Goal: Information Seeking & Learning: Learn about a topic

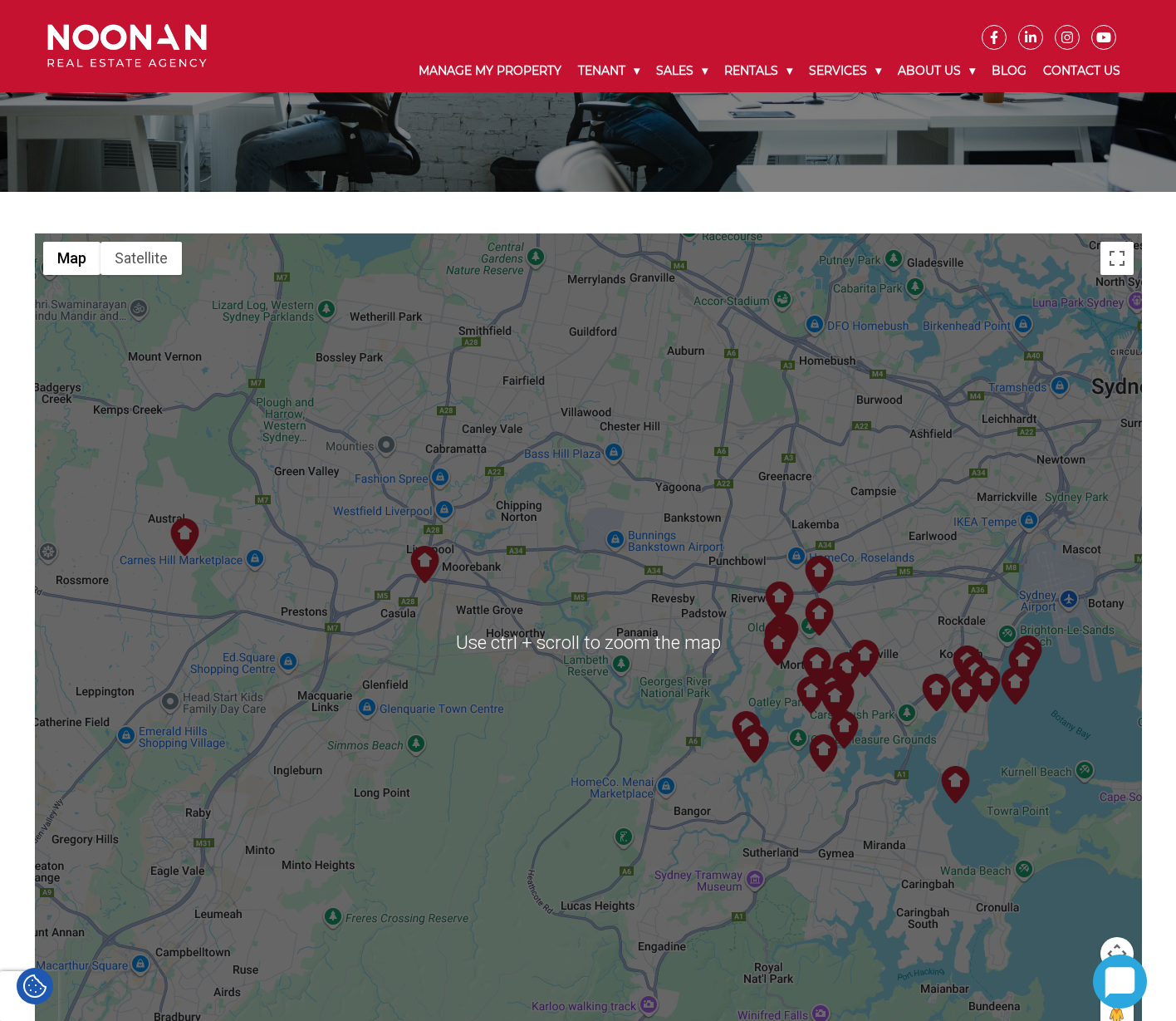
scroll to position [332, 0]
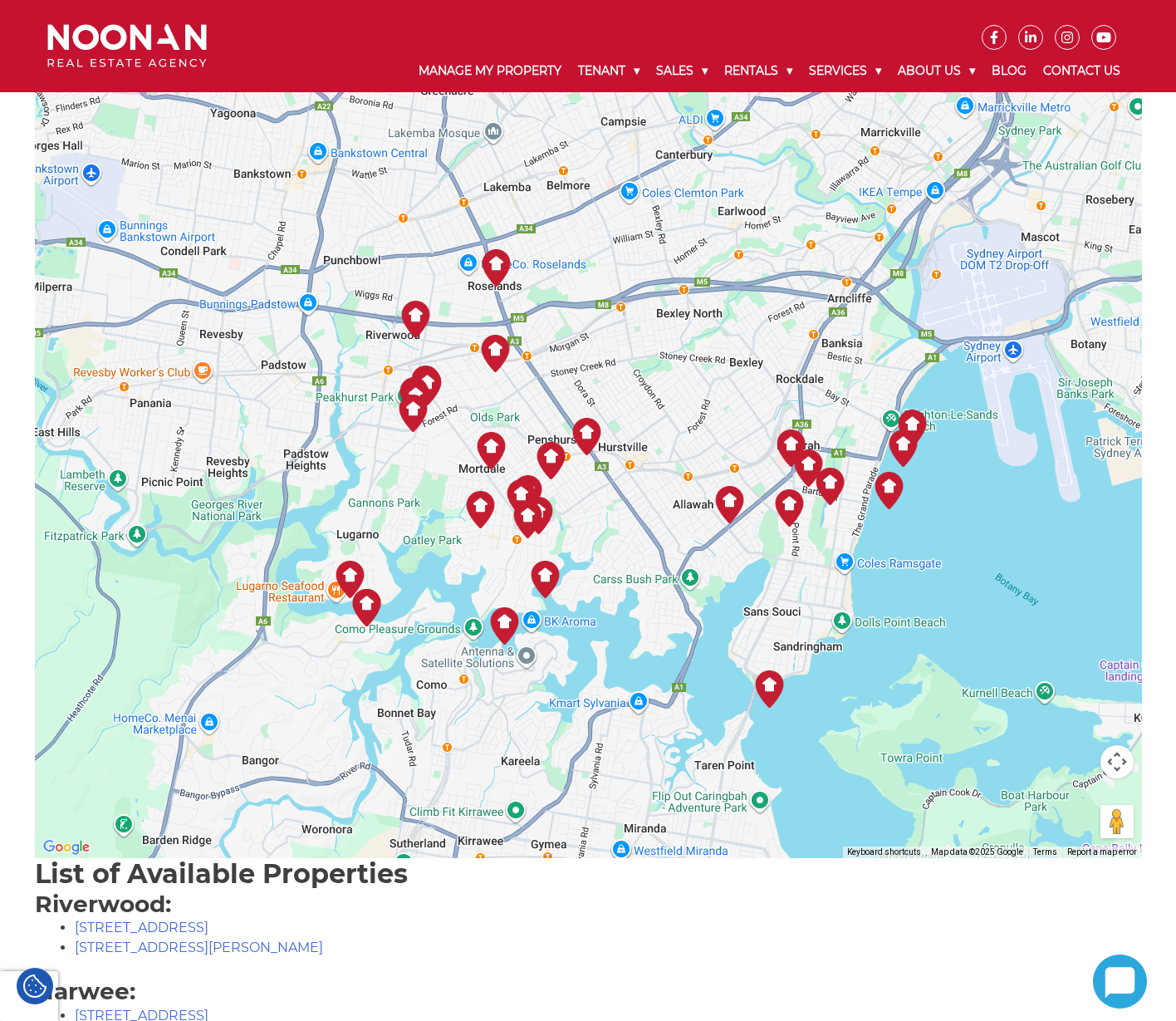
drag, startPoint x: 811, startPoint y: 490, endPoint x: 624, endPoint y: 711, distance: 289.5
click at [624, 711] on div at bounding box center [588, 449] width 1107 height 816
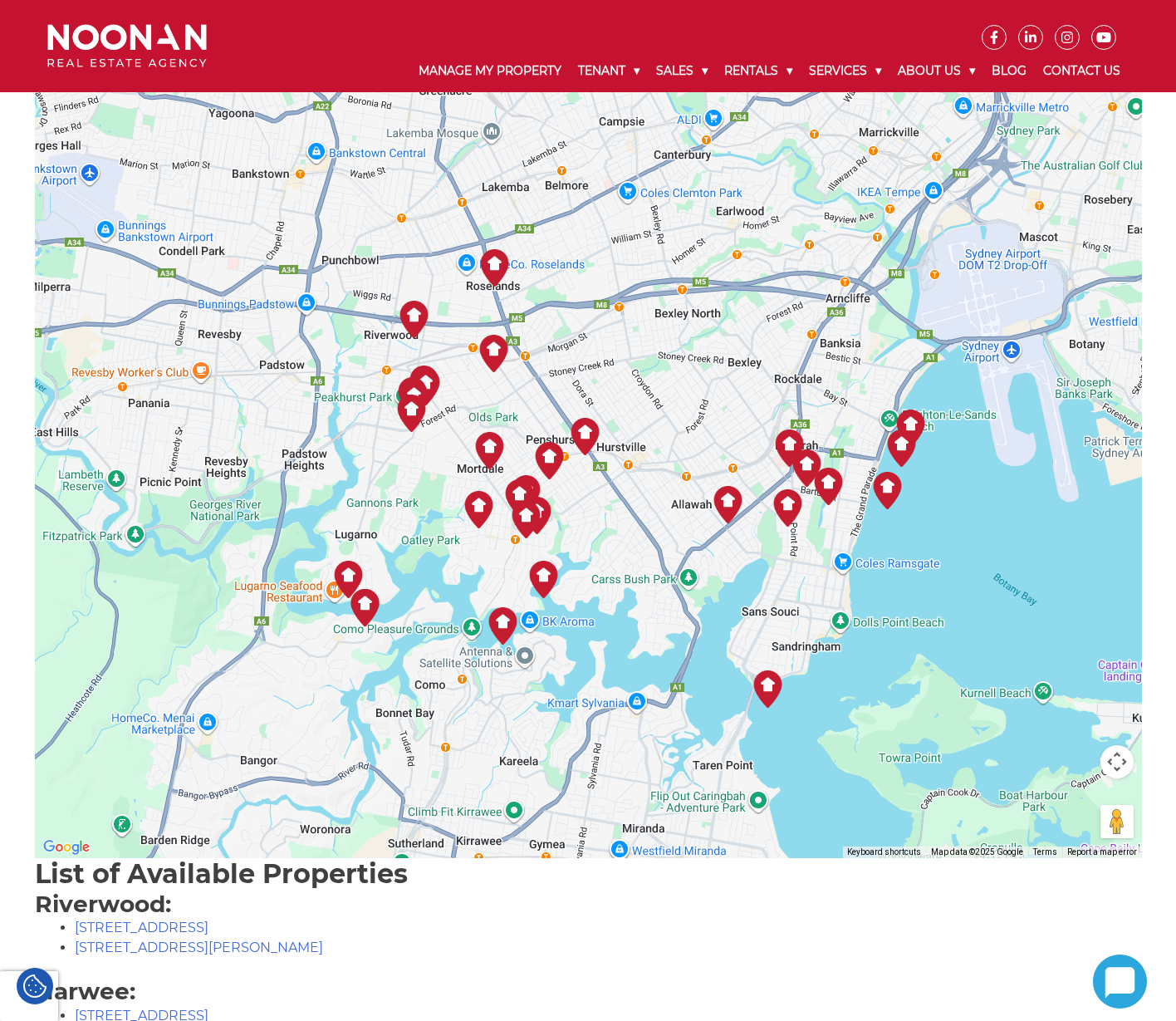
click at [504, 619] on img at bounding box center [503, 626] width 38 height 38
click at [513, 586] on link "View Details" at bounding box center [508, 592] width 71 height 13
click at [598, 522] on div "620.00 Oatley 2 Bed 1 Bath Car View Details" at bounding box center [588, 449] width 1107 height 816
click at [533, 430] on button "Close" at bounding box center [524, 439] width 40 height 40
click at [546, 571] on img at bounding box center [544, 580] width 38 height 38
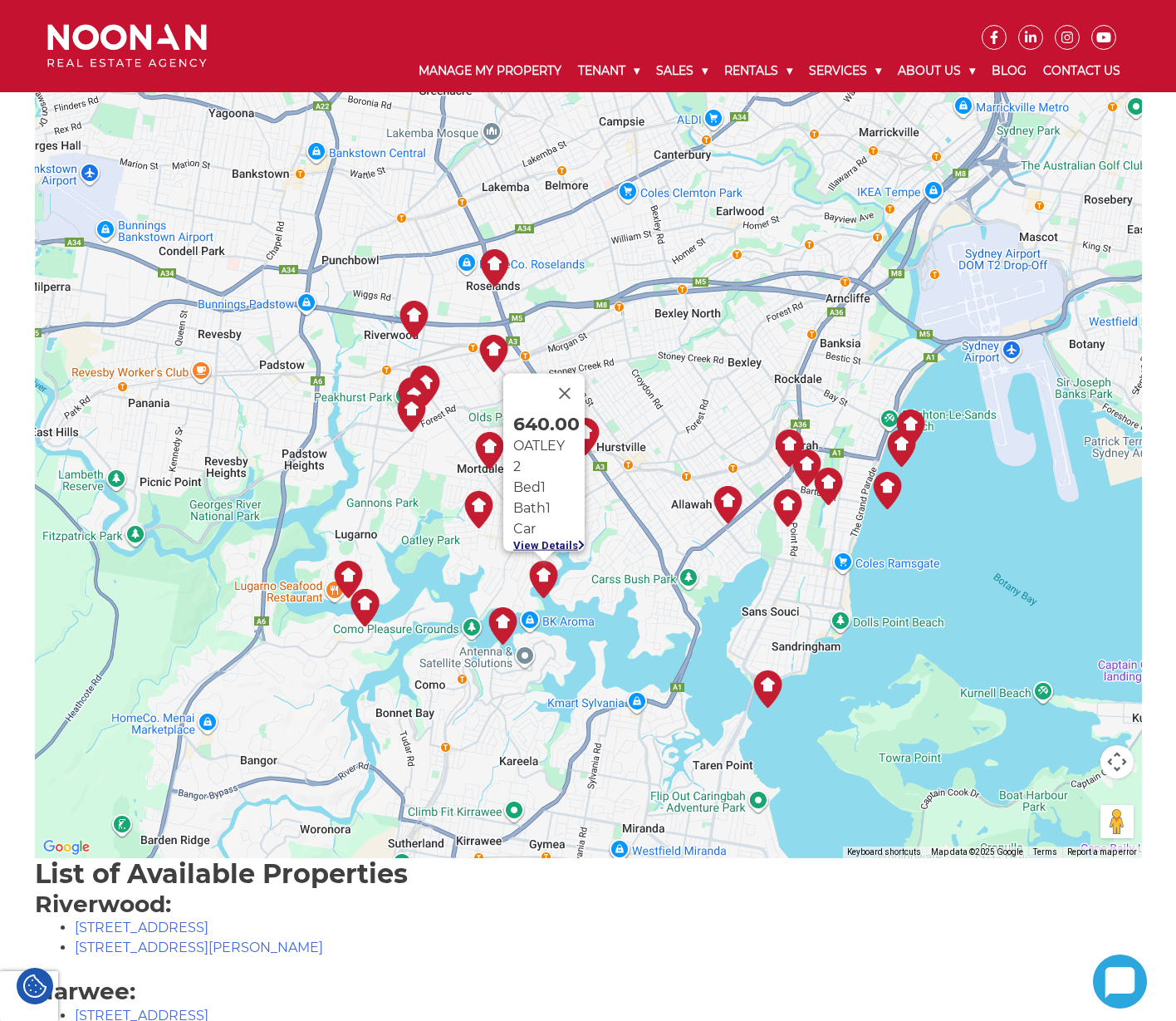
click at [562, 539] on link "View Details" at bounding box center [548, 545] width 71 height 13
click at [566, 383] on button "Close" at bounding box center [564, 392] width 40 height 40
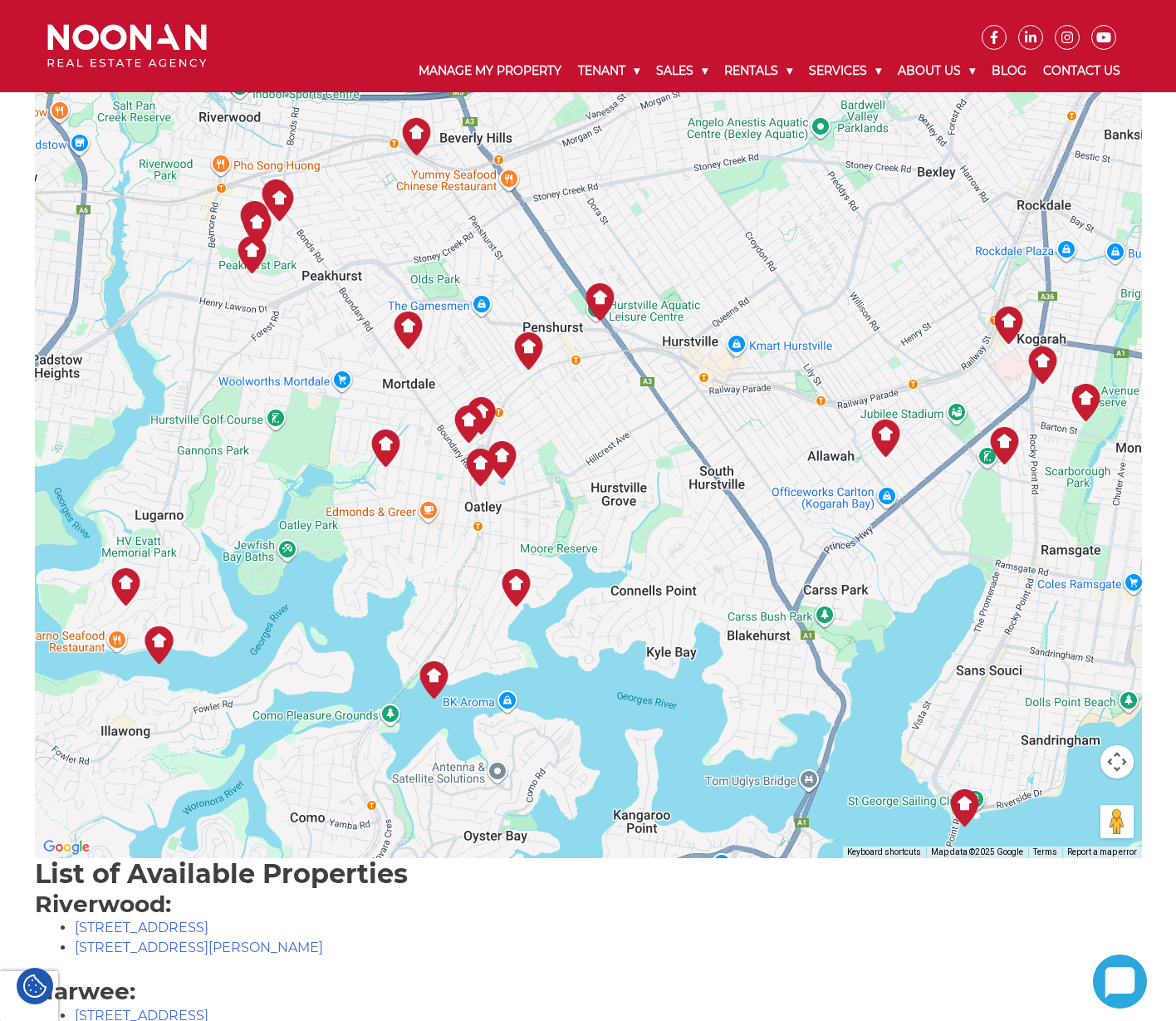
click at [482, 455] on img at bounding box center [481, 468] width 38 height 38
click at [519, 525] on div "530.00 MORTDALE 2 Bed 1 Bath Car View Details" at bounding box center [588, 449] width 1107 height 816
click at [585, 475] on div "530.00 MORTDALE 2 Bed 1 Bath Car View Details" at bounding box center [588, 449] width 1107 height 816
click at [507, 269] on button "Close" at bounding box center [504, 281] width 40 height 40
click at [500, 456] on img at bounding box center [502, 460] width 38 height 38
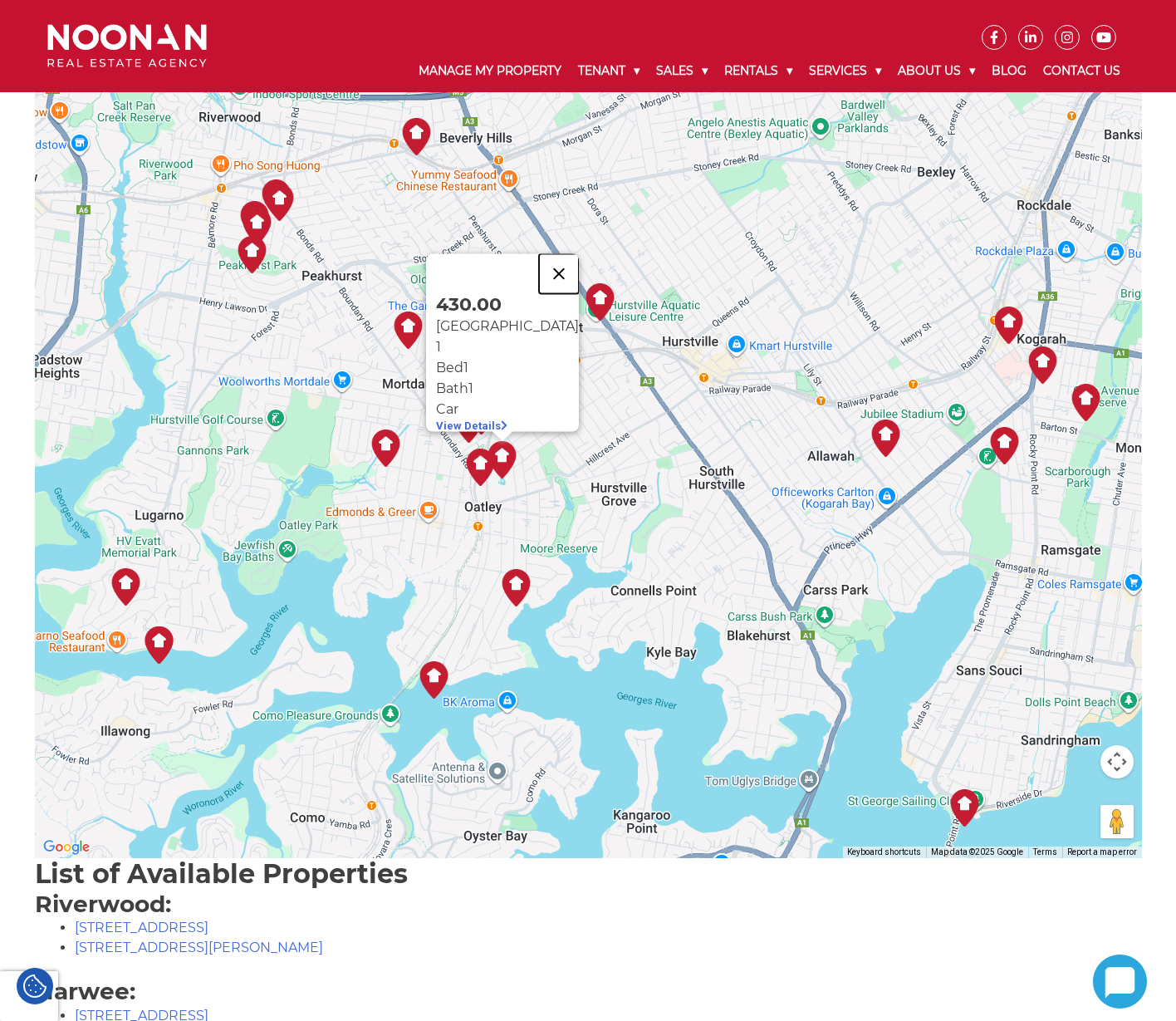
click at [539, 263] on button "Close" at bounding box center [558, 273] width 40 height 40
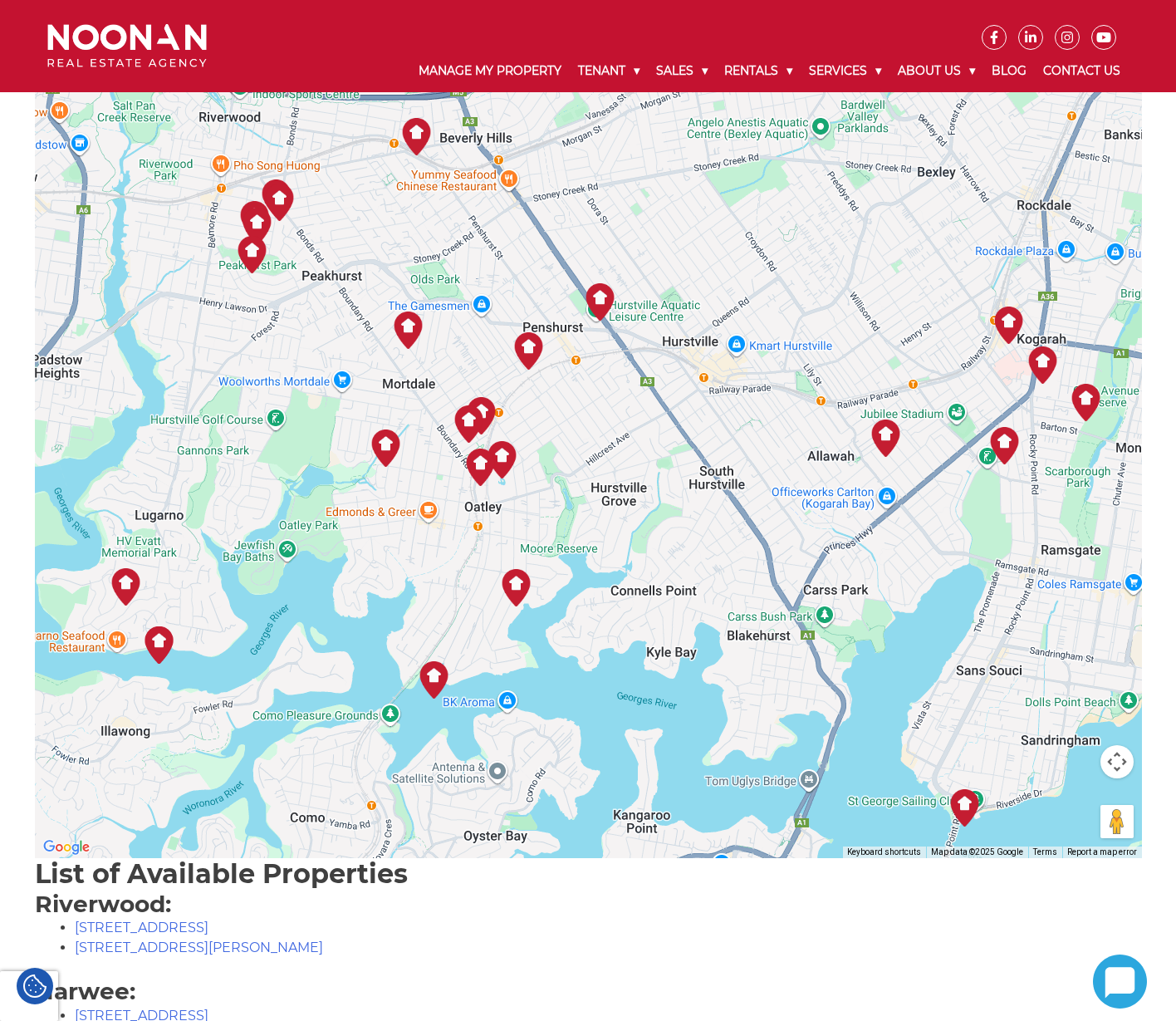
click at [383, 450] on img at bounding box center [386, 448] width 38 height 38
click at [357, 408] on link "View Details" at bounding box center [388, 414] width 71 height 13
click at [618, 21] on ul at bounding box center [681, 25] width 898 height 50
click at [380, 408] on link "View Details" at bounding box center [388, 414] width 71 height 13
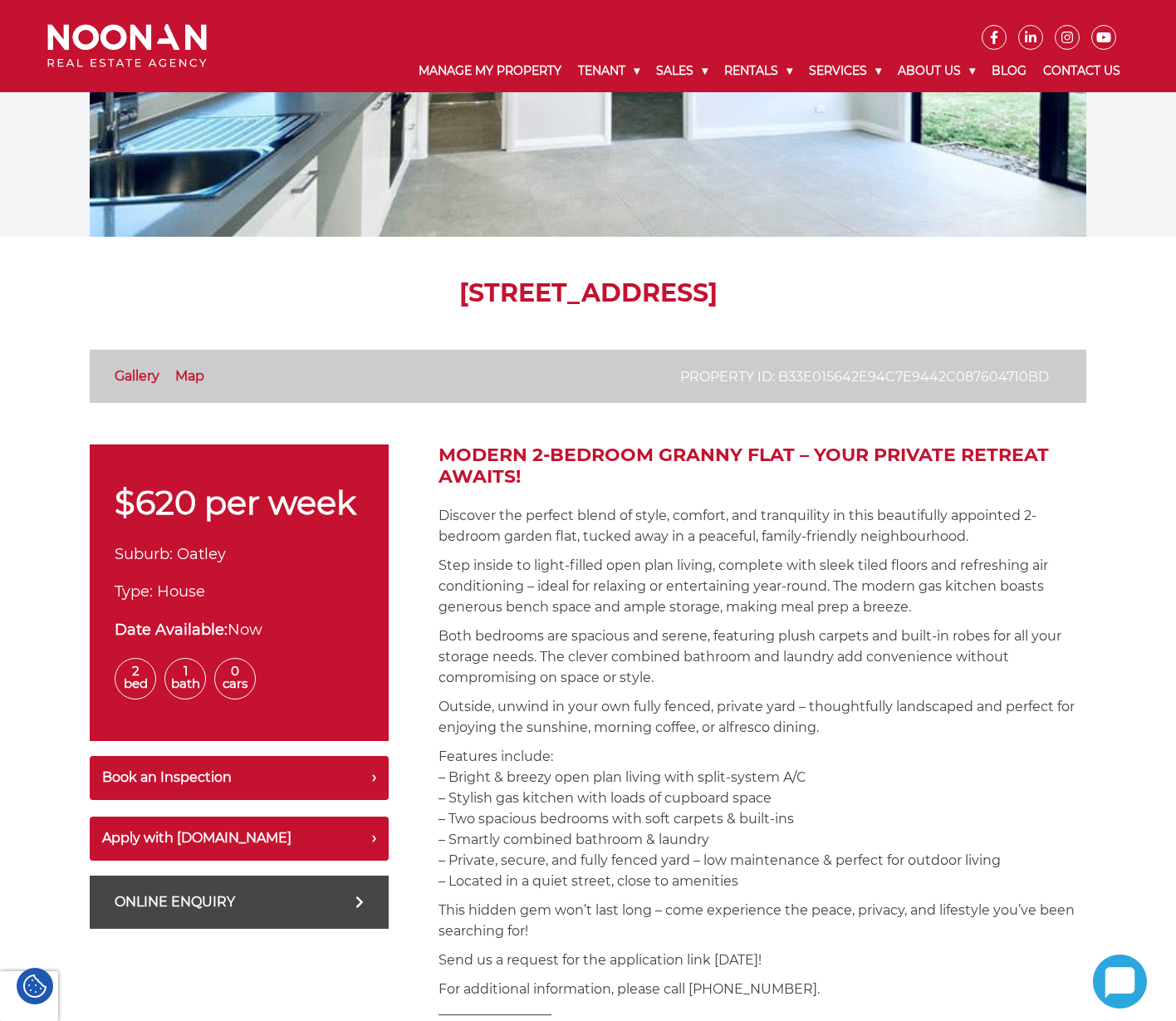
scroll to position [221, 0]
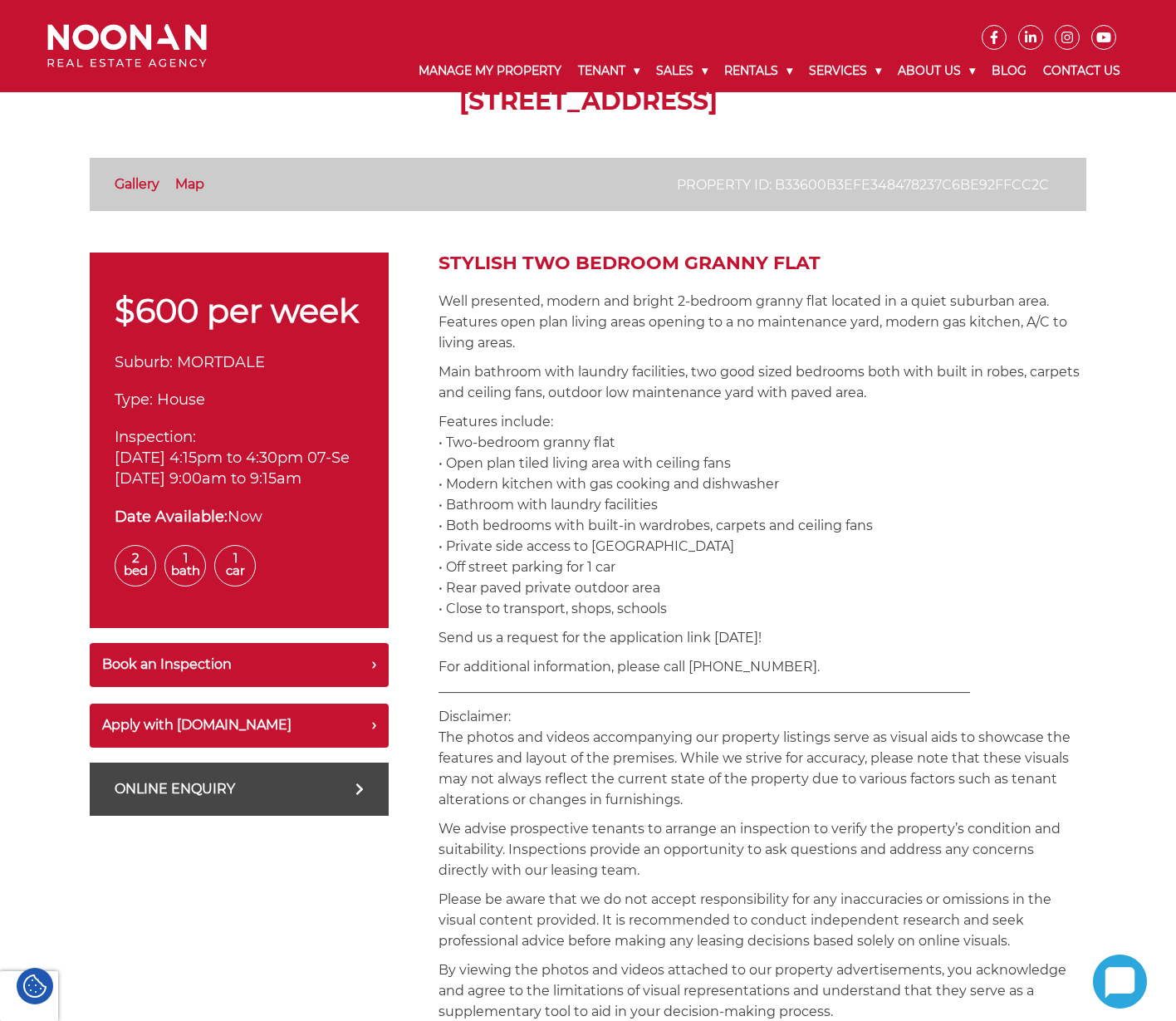
scroll to position [110, 0]
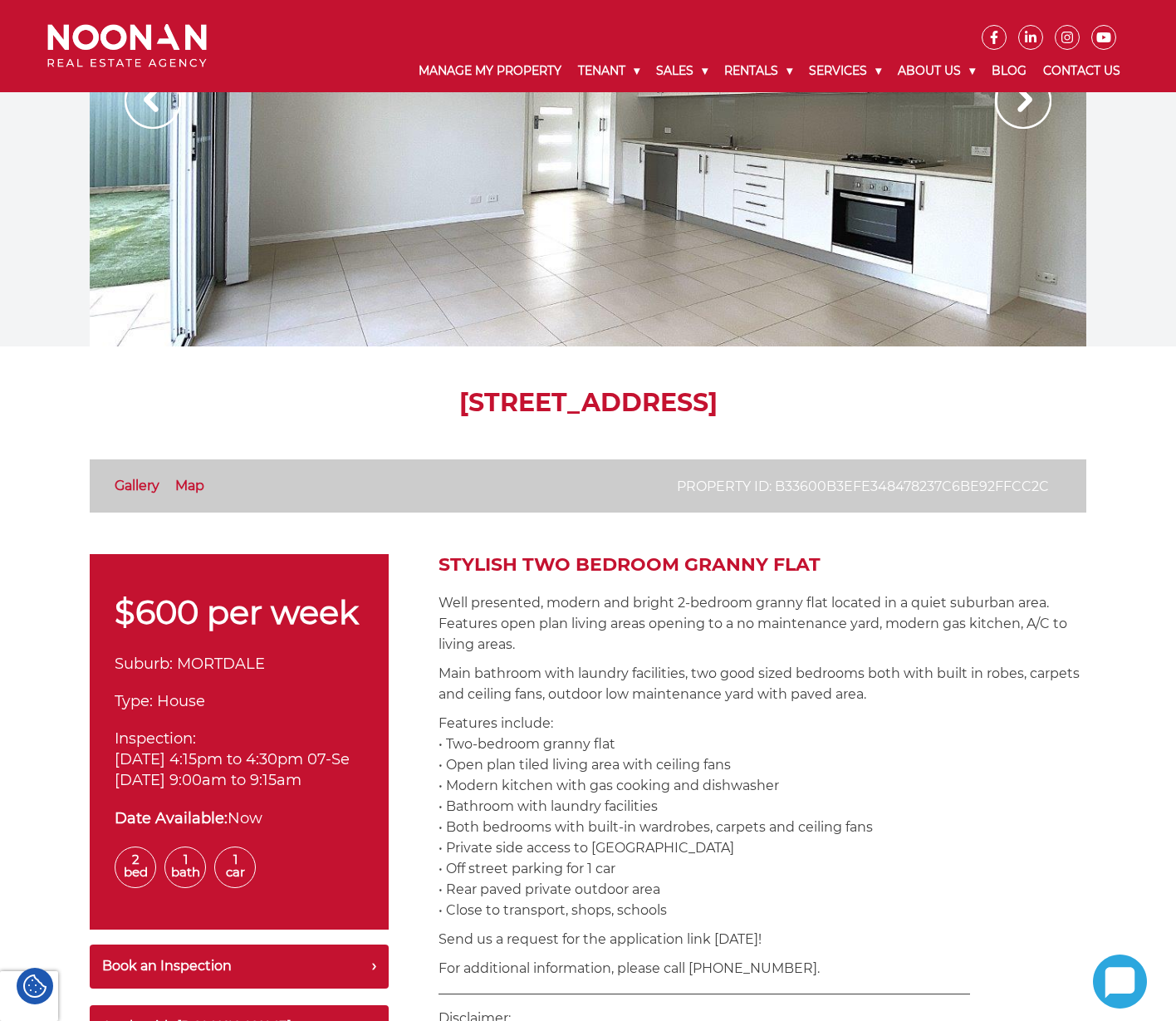
click at [576, 801] on p "Features include: • Two-bedroom granny flat • Open plan tiled living area with …" at bounding box center [762, 816] width 648 height 207
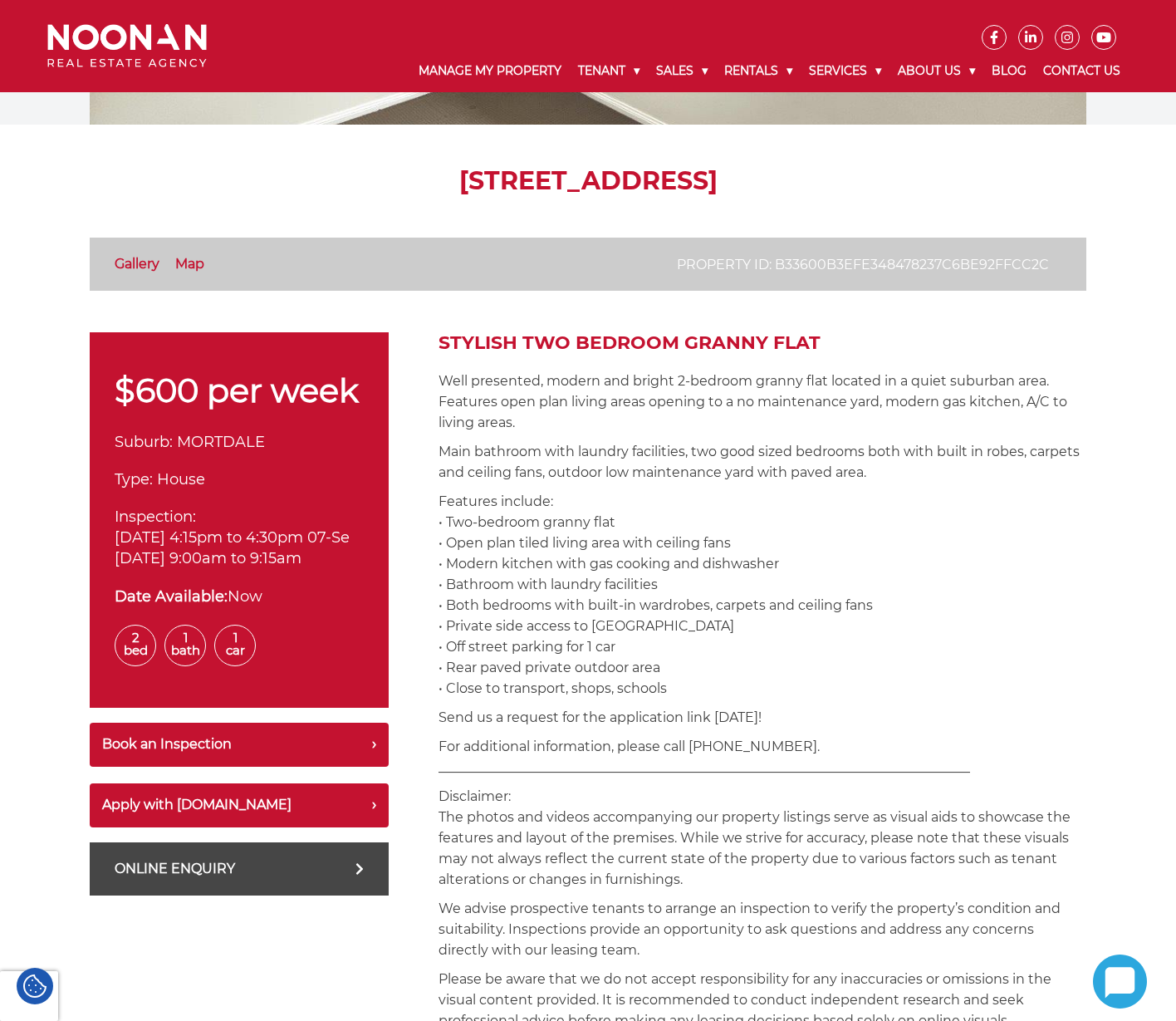
click at [801, 640] on p "Features include: • Two-bedroom granny flat • Open plan tiled living area with …" at bounding box center [762, 594] width 648 height 207
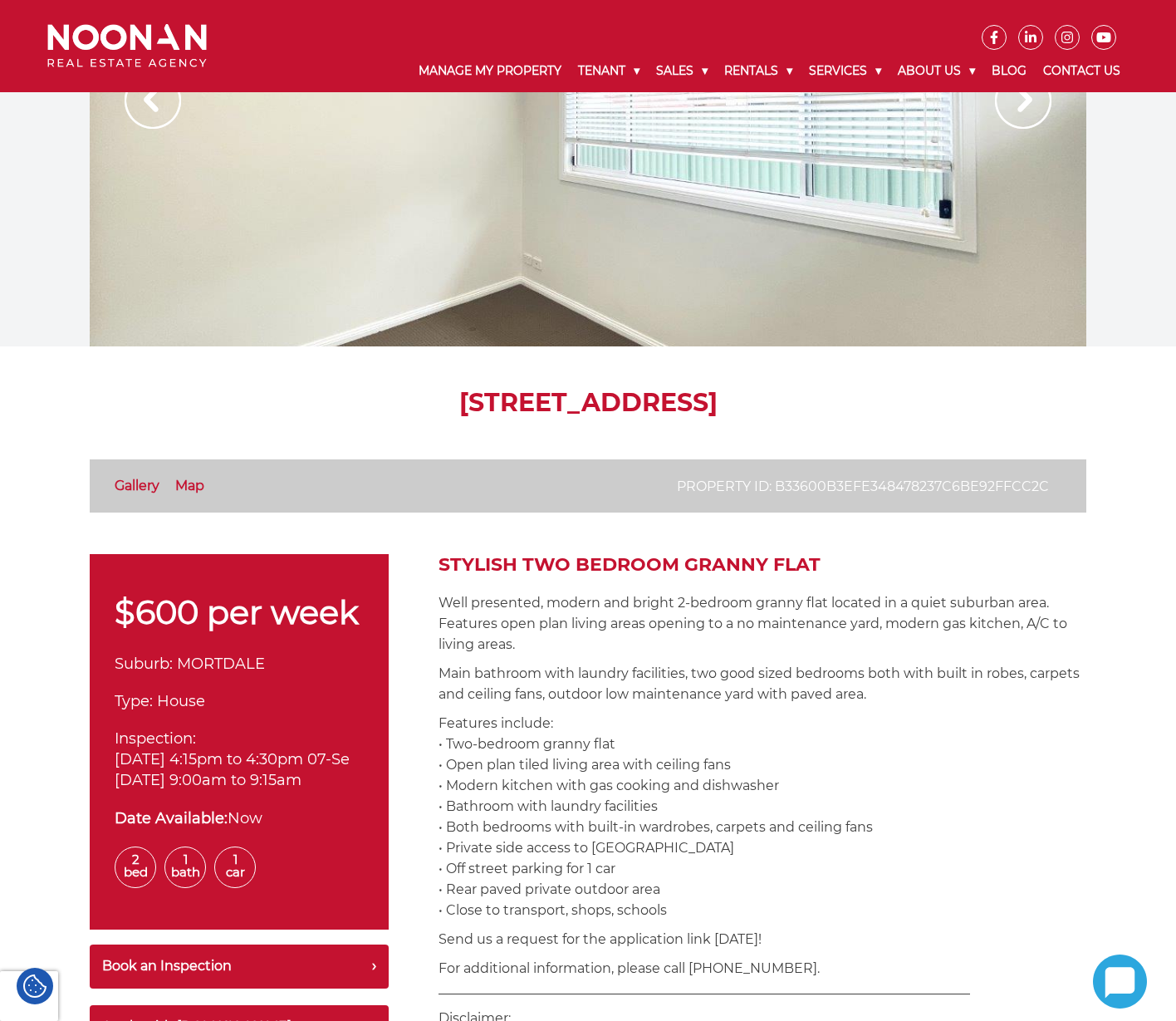
scroll to position [0, 0]
